Goal: Task Accomplishment & Management: Use online tool/utility

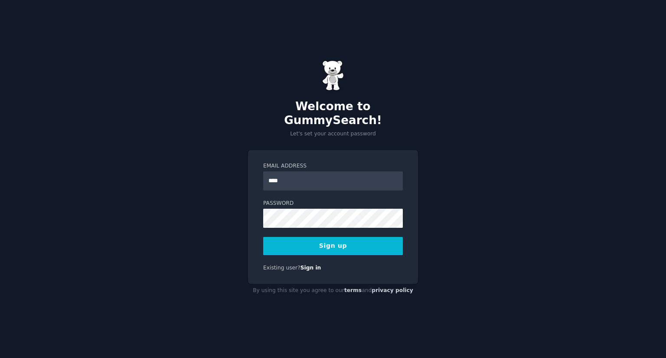
type input "**********"
click at [343, 241] on button "Sign up" at bounding box center [333, 246] width 140 height 18
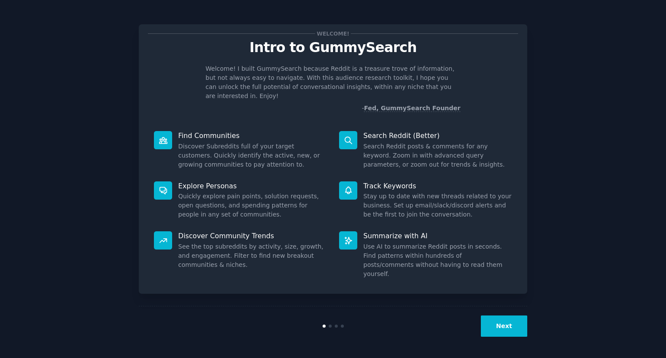
click at [508, 325] on button "Next" at bounding box center [504, 325] width 46 height 21
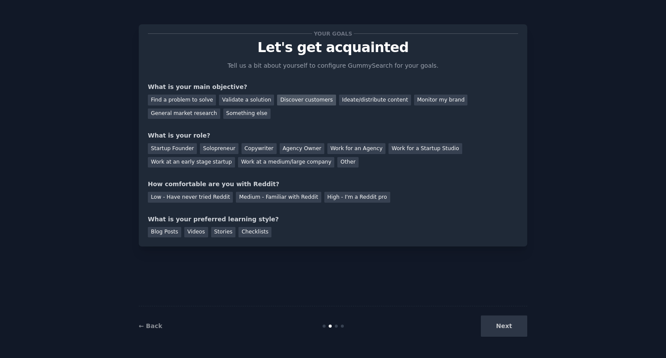
click at [291, 99] on div "Discover customers" at bounding box center [306, 100] width 59 height 11
click at [289, 146] on div "Agency Owner" at bounding box center [302, 148] width 45 height 11
click at [274, 199] on div "Medium - Familiar with Reddit" at bounding box center [278, 197] width 85 height 11
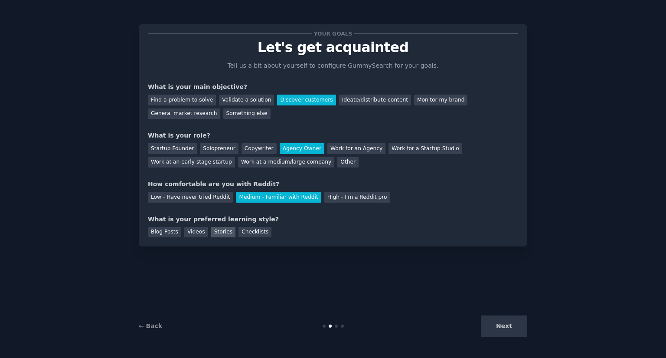
click at [216, 232] on div "Stories" at bounding box center [223, 232] width 24 height 11
click at [511, 327] on button "Next" at bounding box center [504, 325] width 46 height 21
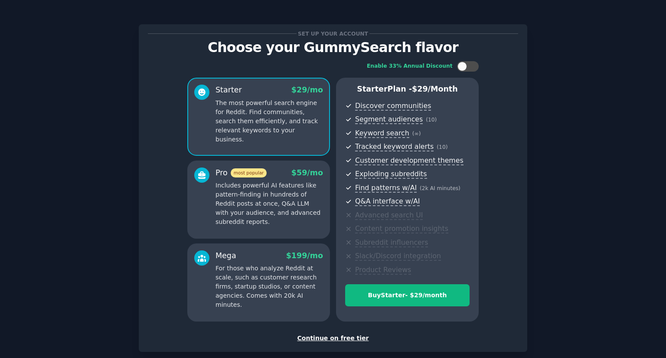
click at [340, 337] on div "Continue on free tier" at bounding box center [333, 337] width 370 height 9
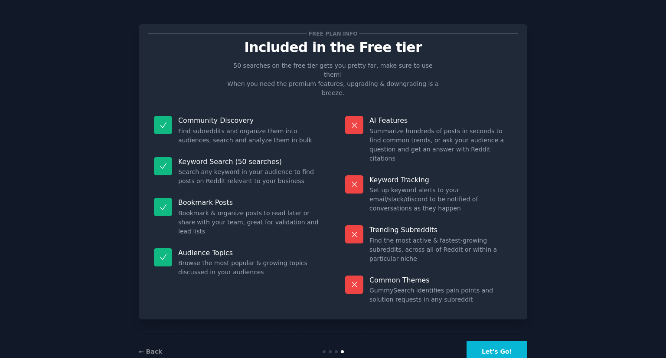
click at [508, 341] on button "Let's Go!" at bounding box center [497, 351] width 61 height 21
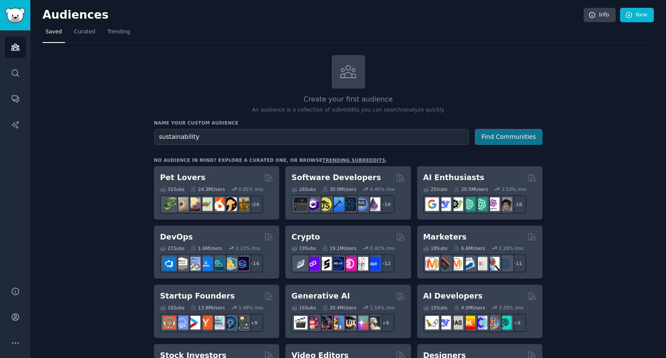
type input "sustainability"
click at [517, 137] on button "Find Communities" at bounding box center [509, 137] width 68 height 16
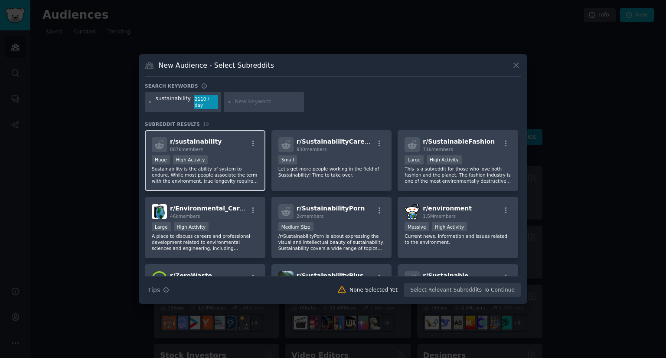
click at [218, 171] on p "Sustainability is the ability of system to endure. While most people associate …" at bounding box center [205, 175] width 107 height 18
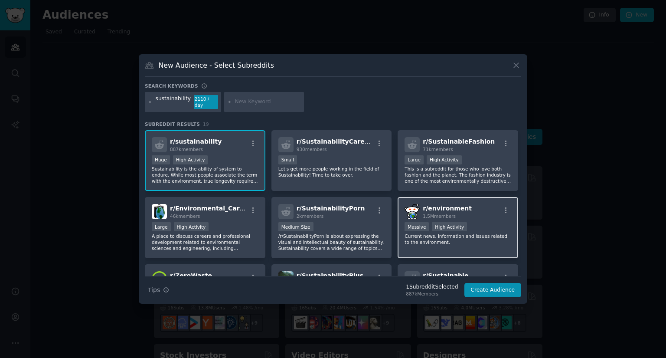
click at [491, 213] on div "r/ environment 1.5M members" at bounding box center [458, 211] width 107 height 15
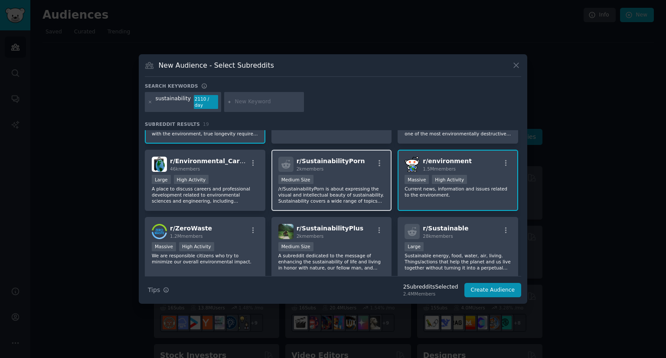
scroll to position [87, 0]
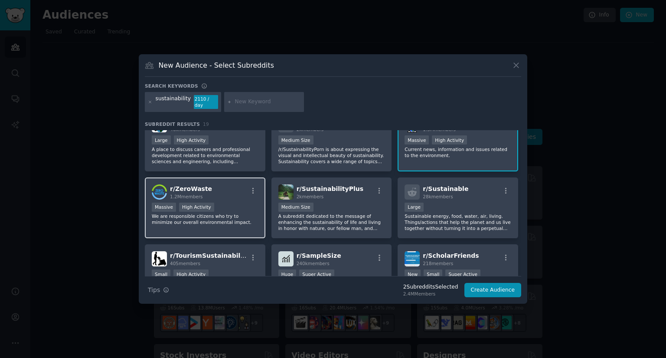
click at [241, 213] on p "We are responsible citizens who try to minimize our overall environmental impac…" at bounding box center [205, 219] width 107 height 12
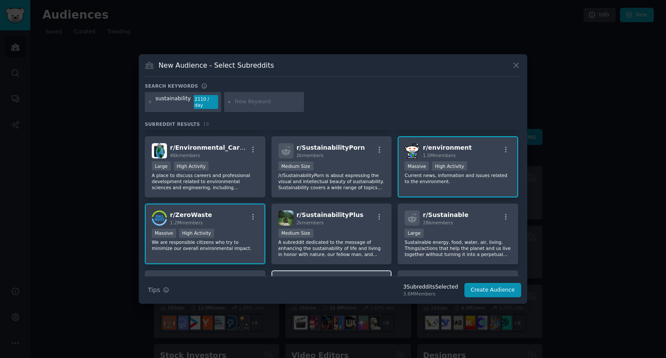
scroll to position [0, 0]
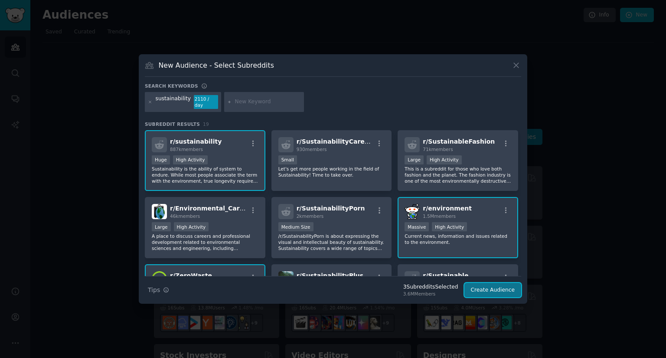
click at [500, 288] on button "Create Audience" at bounding box center [492, 290] width 57 height 15
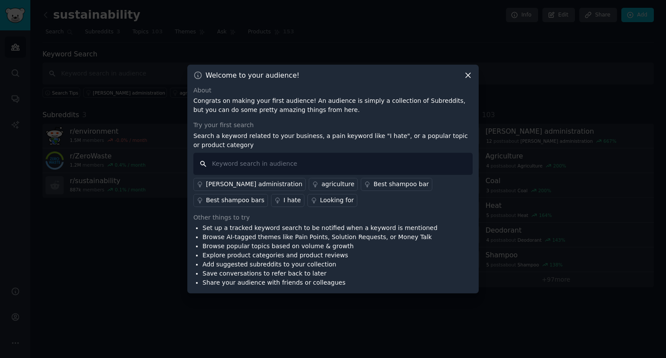
click at [264, 164] on input "text" at bounding box center [332, 164] width 279 height 22
type input "email"
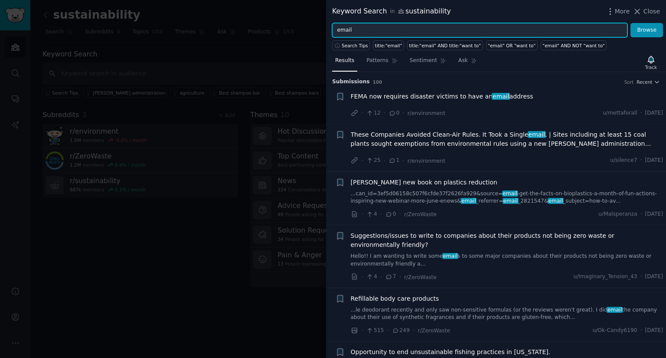
drag, startPoint x: 359, startPoint y: 29, endPoint x: 338, endPoint y: 31, distance: 21.4
click at [338, 31] on input "email" at bounding box center [479, 30] width 295 height 15
type input "c"
click at [631, 23] on button "Browse" at bounding box center [647, 30] width 33 height 15
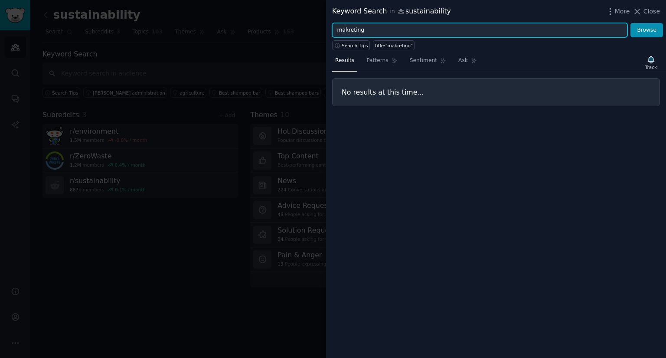
click at [345, 28] on input "makreting" at bounding box center [479, 30] width 295 height 15
type input "marketing"
click at [631, 23] on button "Browse" at bounding box center [647, 30] width 33 height 15
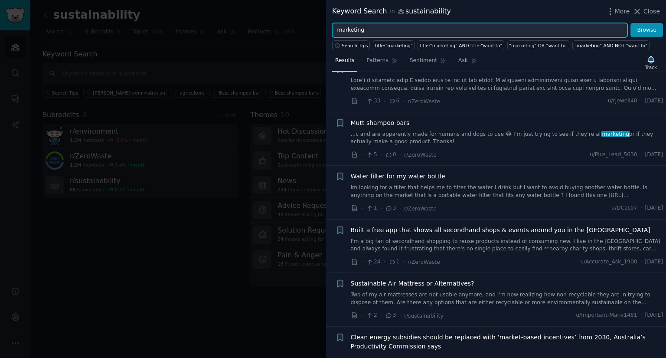
scroll to position [217, 0]
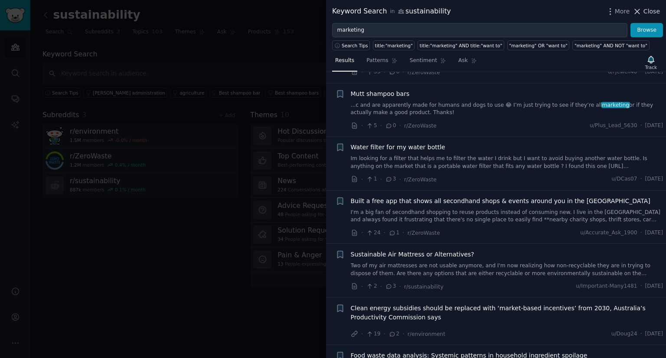
click at [648, 13] on span "Close" at bounding box center [652, 11] width 16 height 9
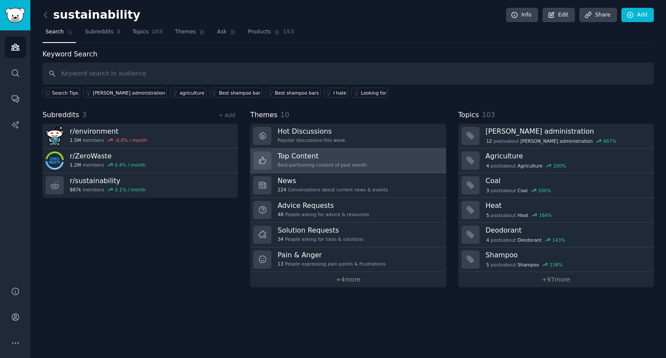
click at [361, 162] on link "Top Content Best-performing content of past month" at bounding box center [348, 160] width 196 height 25
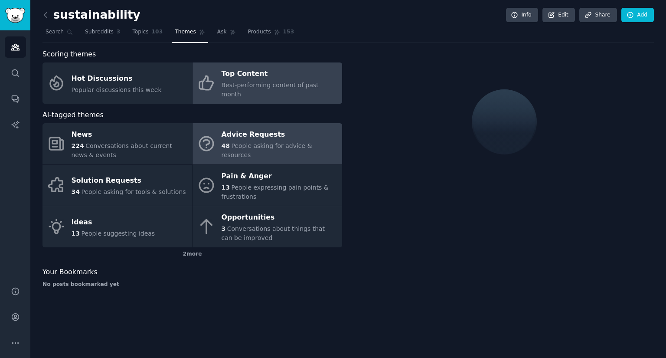
click at [304, 134] on div "Advice Requests" at bounding box center [280, 135] width 116 height 14
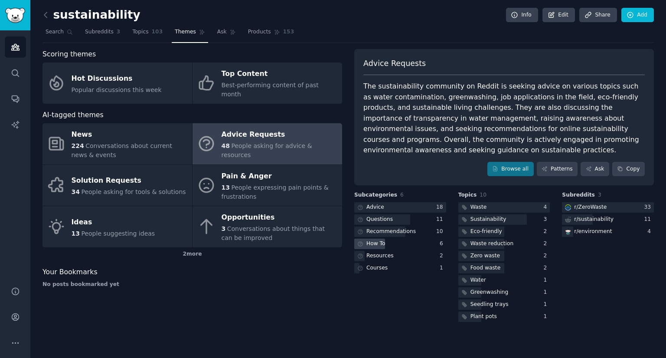
click at [382, 243] on div "How To" at bounding box center [375, 244] width 19 height 8
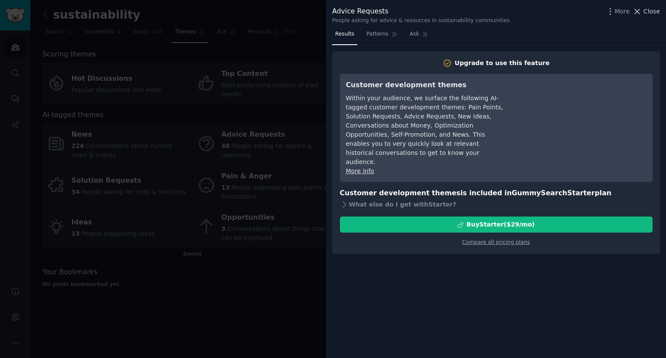
click at [649, 13] on span "Close" at bounding box center [652, 11] width 16 height 9
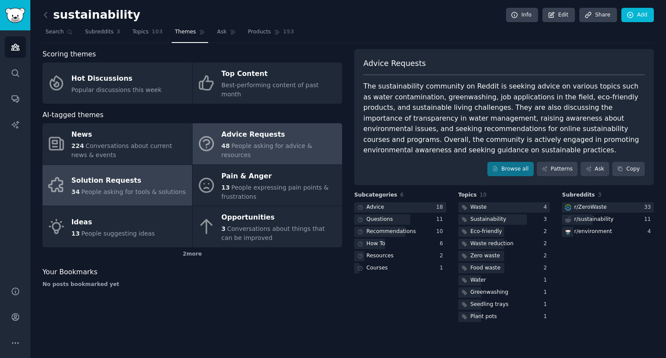
click at [149, 174] on div "Solution Requests" at bounding box center [129, 181] width 114 height 14
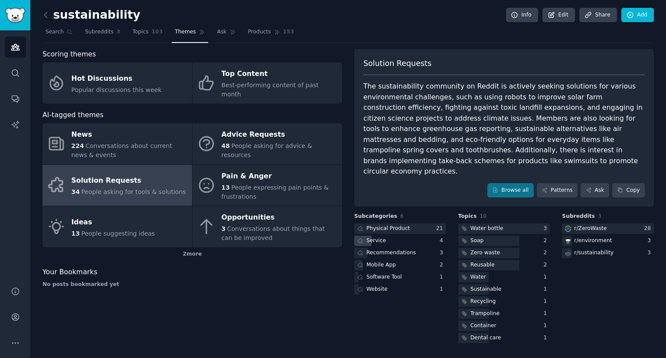
click at [379, 237] on div "Service" at bounding box center [376, 241] width 20 height 8
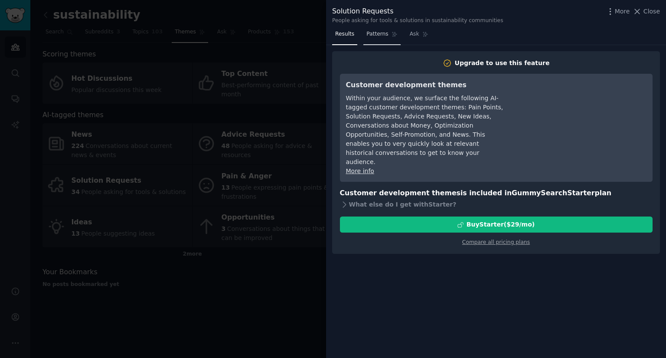
click at [380, 33] on span "Patterns" at bounding box center [377, 34] width 22 height 8
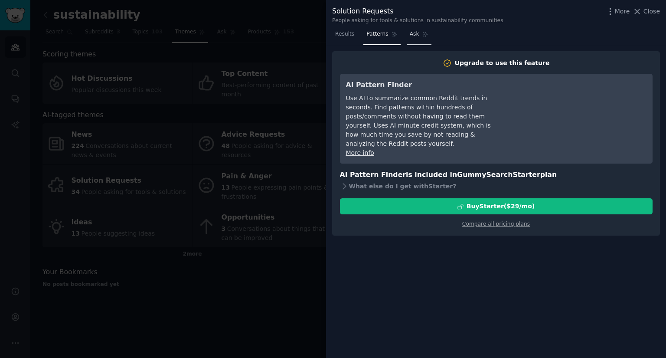
click at [416, 33] on link "Ask" at bounding box center [419, 36] width 25 height 18
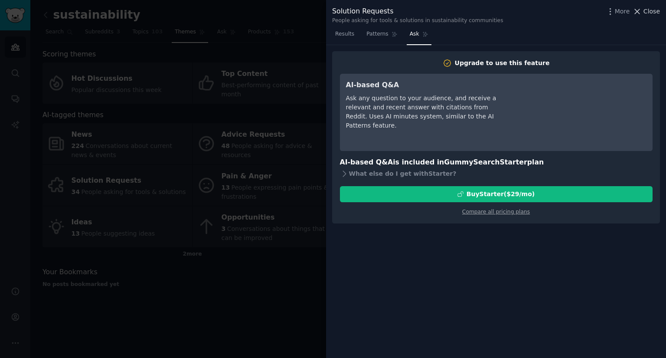
click at [648, 10] on span "Close" at bounding box center [652, 11] width 16 height 9
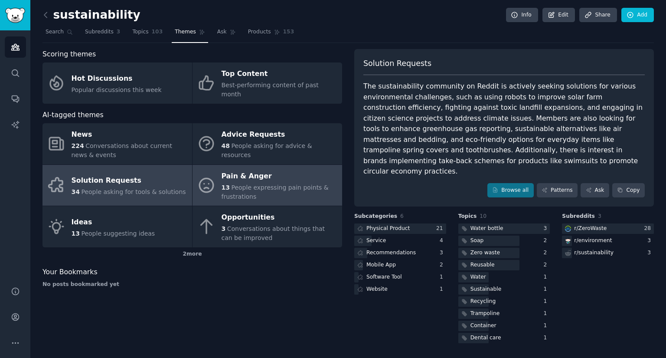
click at [252, 173] on div "Pain & Anger" at bounding box center [280, 176] width 116 height 14
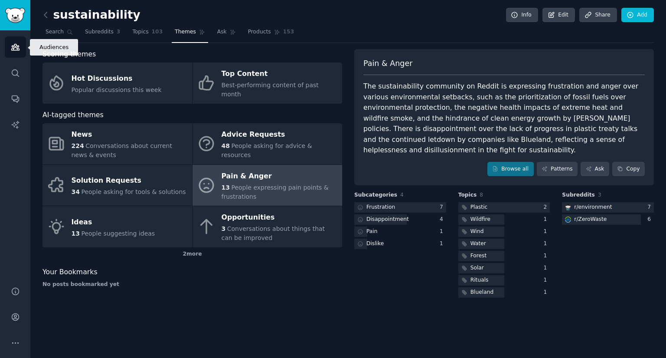
click at [20, 46] on link "Audiences" at bounding box center [15, 46] width 21 height 21
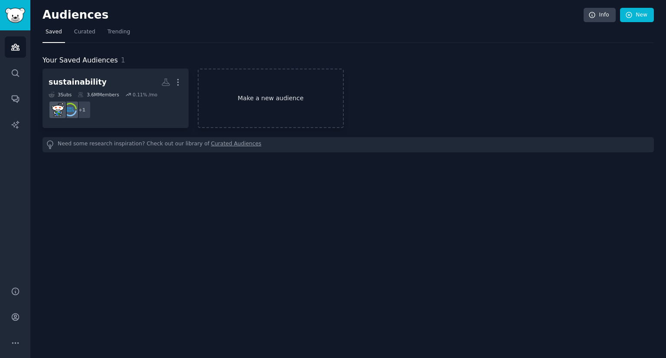
click at [260, 105] on link "Make a new audience" at bounding box center [271, 98] width 146 height 59
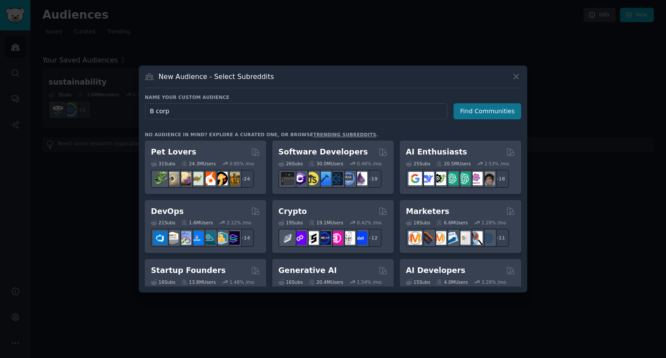
type input "B corp"
click at [498, 113] on button "Find Communities" at bounding box center [488, 111] width 68 height 16
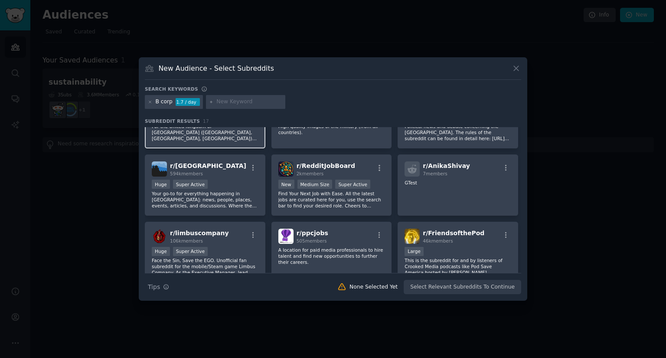
scroll to position [217, 0]
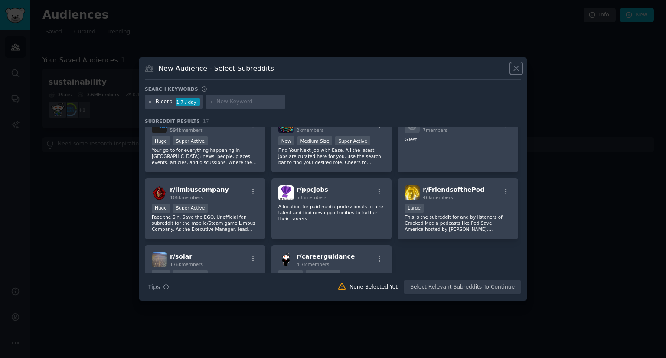
click at [517, 67] on icon at bounding box center [516, 68] width 9 height 9
